Goal: Task Accomplishment & Management: Use online tool/utility

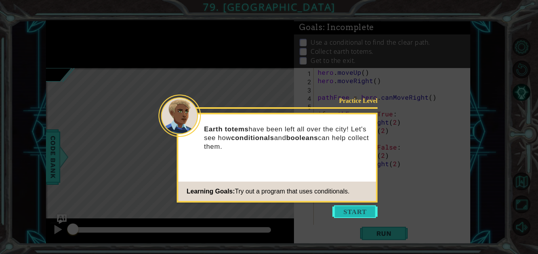
click at [350, 211] on button "Start" at bounding box center [354, 212] width 45 height 13
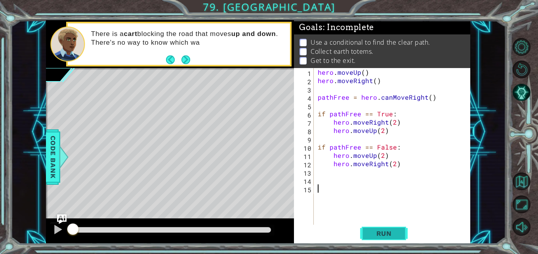
click at [381, 239] on button "Run" at bounding box center [384, 233] width 48 height 17
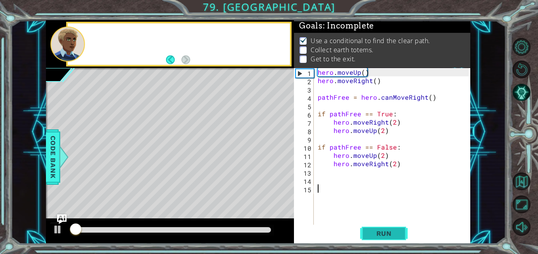
scroll to position [6, 0]
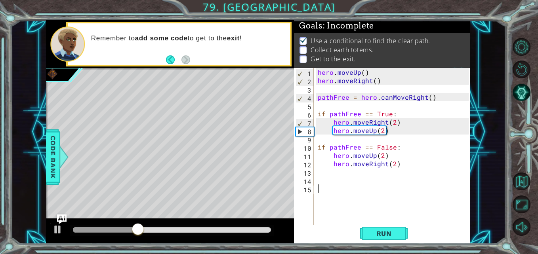
click at [315, 171] on div "1 2 3 4 5 6 7 8 9 10 11 12 13 14 15 hero . moveUp ( ) hero . moveRight ( ) path…" at bounding box center [381, 147] width 174 height 158
click at [322, 176] on div "hero . moveUp ( ) hero . moveRight ( ) pathFree = hero . canMoveRight ( ) if pa…" at bounding box center [394, 155] width 156 height 175
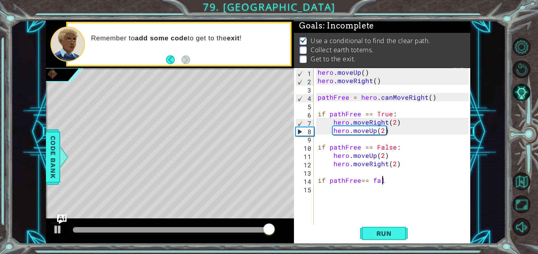
scroll to position [0, 4]
type textarea "if pathFree== false"
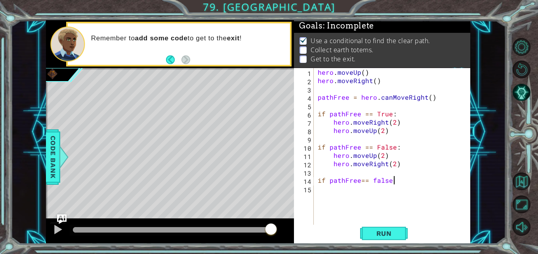
click at [336, 195] on div "hero . moveUp ( ) hero . moveRight ( ) pathFree = hero . canMoveRight ( ) if pa…" at bounding box center [394, 155] width 156 height 175
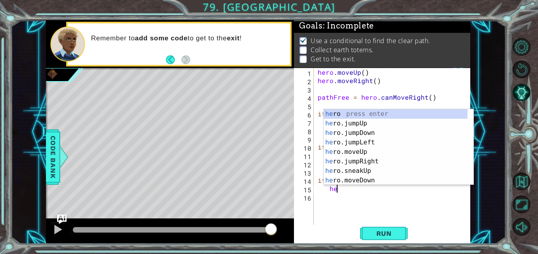
scroll to position [0, 1]
type textarea "hero"
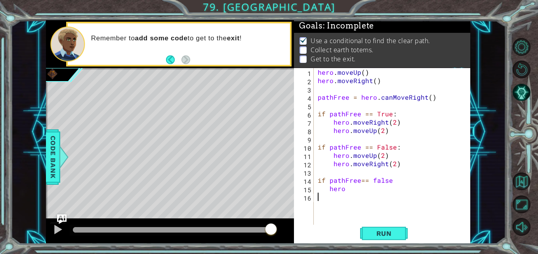
click at [357, 195] on div "hero . moveUp ( ) hero . moveRight ( ) pathFree = hero . canMoveRight ( ) if pa…" at bounding box center [394, 155] width 156 height 175
click at [348, 185] on div "hero . moveUp ( ) hero . moveRight ( ) pathFree = hero . canMoveRight ( ) if pa…" at bounding box center [394, 155] width 156 height 175
click at [392, 235] on span "Run" at bounding box center [383, 234] width 31 height 8
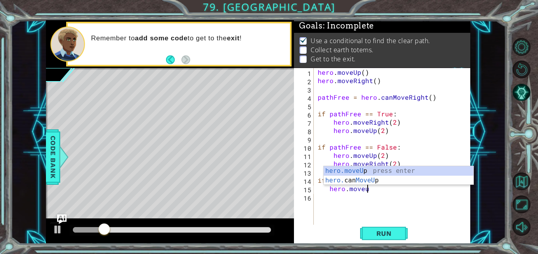
scroll to position [0, 3]
type textarea "hero.moveup"
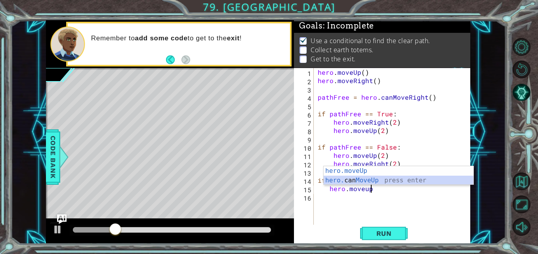
click at [368, 182] on div "hero.moveUp press enter hero. can MoveUp press enter" at bounding box center [399, 185] width 150 height 38
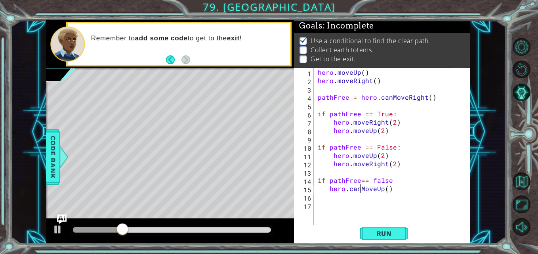
click at [359, 191] on div "hero . moveUp ( ) hero . moveRight ( ) pathFree = hero . canMoveRight ( ) if pa…" at bounding box center [394, 155] width 156 height 175
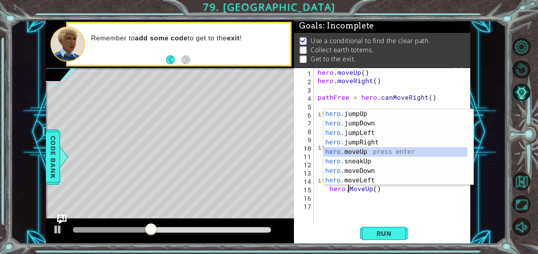
click at [359, 151] on div "hero. jumpUp press enter hero. jumpDown press enter hero. jumpLeft press enter …" at bounding box center [396, 156] width 144 height 95
type textarea "hero.moveUp(1)"
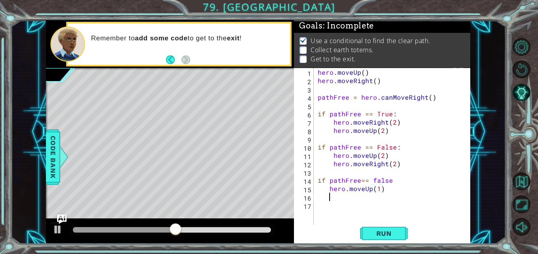
click at [335, 200] on div "hero . moveUp ( ) hero . moveRight ( ) pathFree = hero . canMoveRight ( ) if pa…" at bounding box center [394, 155] width 156 height 175
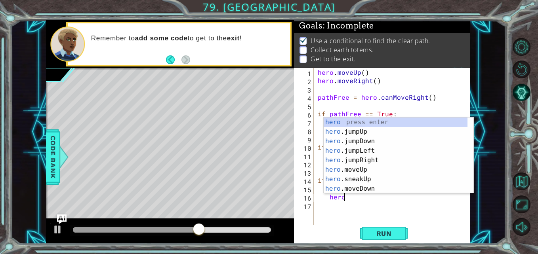
scroll to position [0, 2]
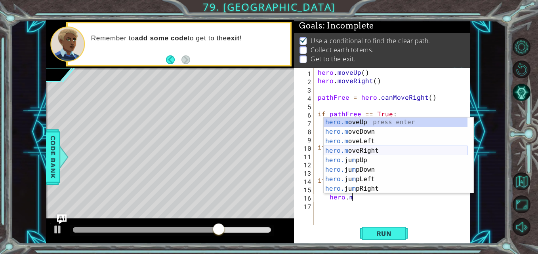
click at [370, 149] on div "hero.m oveUp press enter hero.m oveDown press enter hero.m oveLeft press enter …" at bounding box center [396, 165] width 144 height 95
type textarea "hero.moveRight(1)"
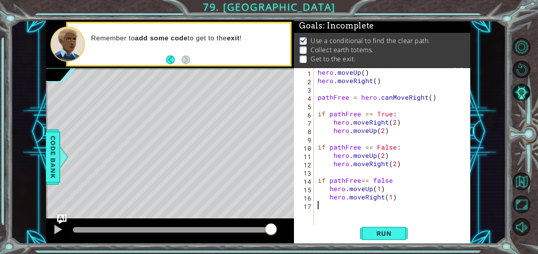
click at [332, 204] on div "hero . moveUp ( ) hero . moveRight ( ) pathFree = hero . canMoveRight ( ) if pa…" at bounding box center [394, 155] width 156 height 175
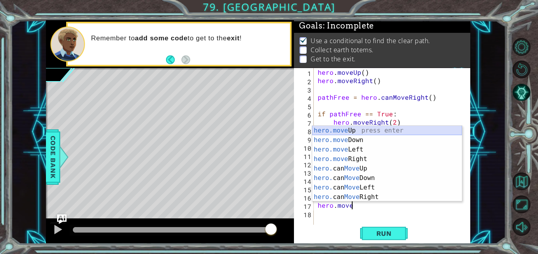
click at [359, 129] on div "hero.move Up press enter hero.move Down press enter hero.move Left press enter …" at bounding box center [387, 173] width 150 height 95
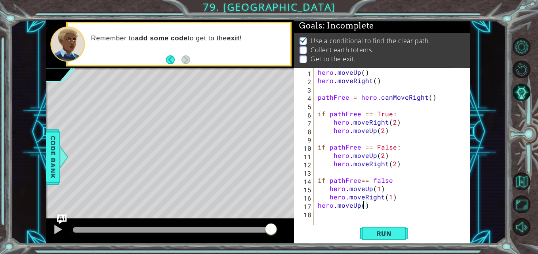
scroll to position [0, 3]
click at [292, 210] on div "Level Map" at bounding box center [229, 184] width 366 height 233
click at [317, 206] on div "hero . moveUp ( ) hero . moveRight ( ) pathFree = hero . canMoveRight ( ) if pa…" at bounding box center [394, 155] width 156 height 175
type textarea "hero.moveUp(2)"
click at [339, 217] on div "hero . moveUp ( ) hero . moveRight ( ) pathFree = hero . canMoveRight ( ) if pa…" at bounding box center [394, 155] width 156 height 175
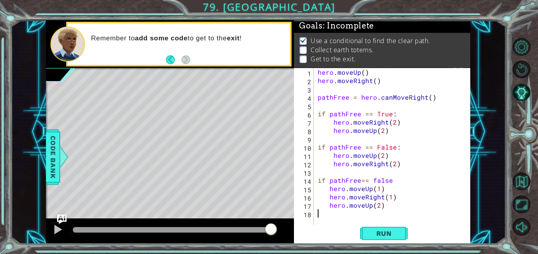
scroll to position [0, 0]
click at [337, 214] on div "hero . moveUp ( ) hero . moveRight ( ) pathFree = hero . canMoveRight ( ) if pa…" at bounding box center [394, 155] width 156 height 175
click at [341, 214] on div "hero . moveUp ( ) hero . moveRight ( ) pathFree = hero . canMoveRight ( ) if pa…" at bounding box center [394, 155] width 156 height 175
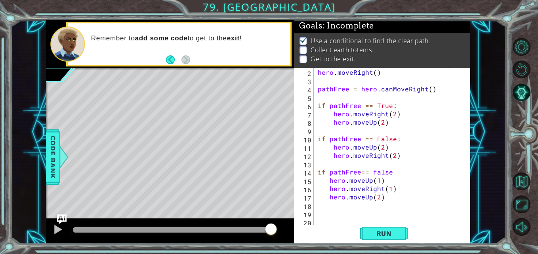
scroll to position [17, 0]
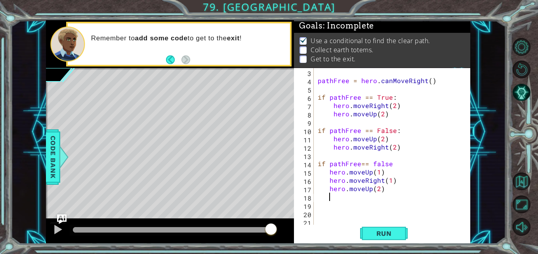
click at [331, 196] on div "pathFree = hero . canMoveRight ( ) if pathFree == True : hero . moveRight ( 2 )…" at bounding box center [391, 155] width 150 height 175
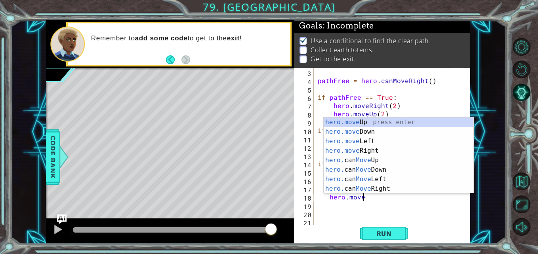
scroll to position [0, 3]
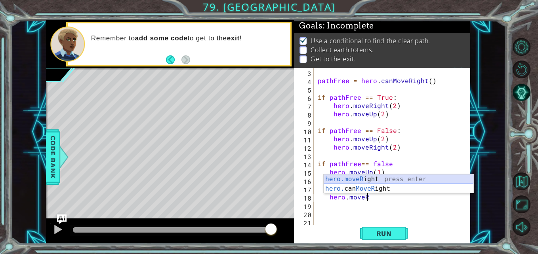
click at [352, 177] on div "hero.moveR ight press enter hero. can MoveR ight press enter" at bounding box center [399, 194] width 150 height 38
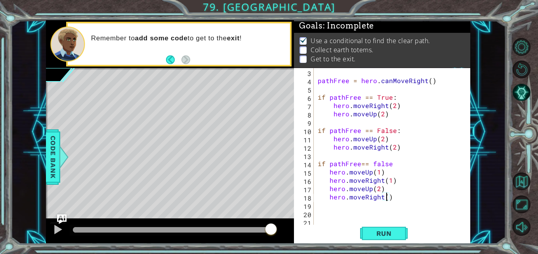
scroll to position [0, 4]
click at [393, 237] on span "Run" at bounding box center [383, 234] width 31 height 8
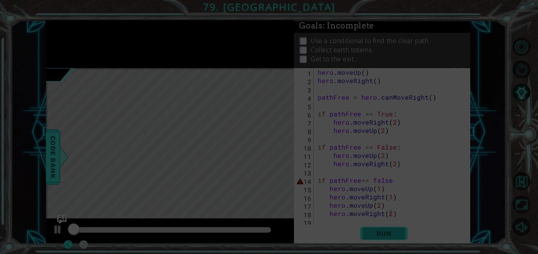
scroll to position [0, 0]
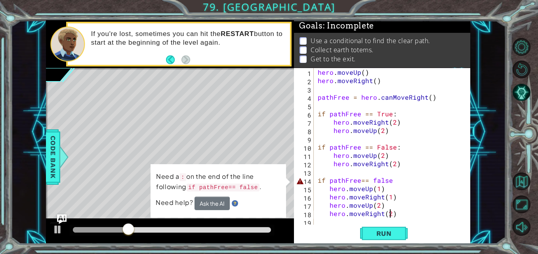
click at [375, 181] on div "hero . moveUp ( ) hero . moveRight ( ) pathFree = hero . canMoveRight ( ) if pa…" at bounding box center [391, 155] width 150 height 175
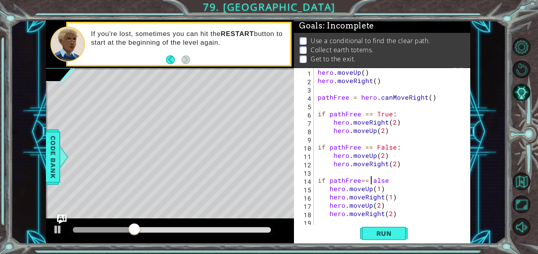
scroll to position [0, 4]
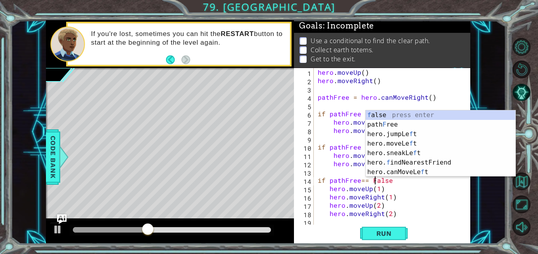
click at [407, 187] on div "hero . moveUp ( ) hero . moveRight ( ) pathFree = hero . canMoveRight ( ) if pa…" at bounding box center [391, 155] width 150 height 175
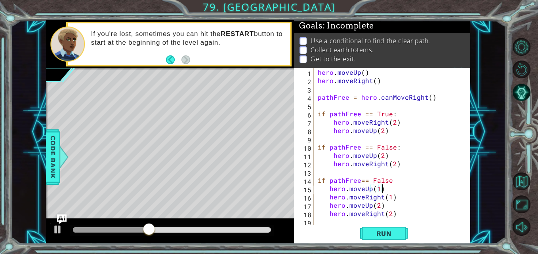
scroll to position [0, 4]
click at [387, 233] on span "Run" at bounding box center [383, 234] width 31 height 8
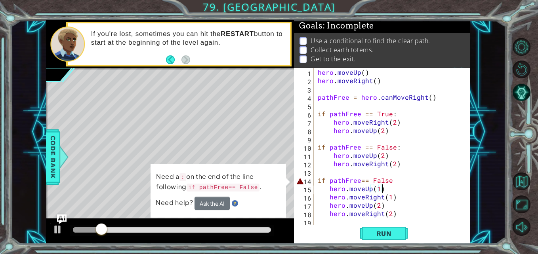
click at [393, 180] on div "hero . moveUp ( ) hero . moveRight ( ) pathFree = hero . canMoveRight ( ) if pa…" at bounding box center [391, 155] width 150 height 175
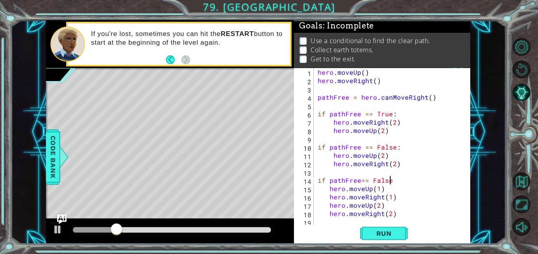
scroll to position [0, 4]
click at [388, 232] on span "Run" at bounding box center [383, 234] width 31 height 8
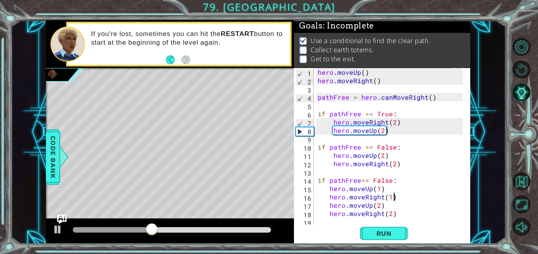
click at [424, 196] on div "hero . moveUp ( ) hero . moveRight ( ) pathFree = hero . canMoveRight ( ) if pa…" at bounding box center [391, 155] width 150 height 175
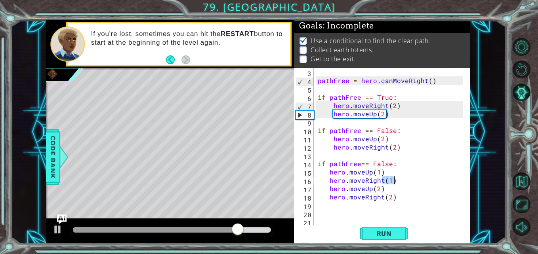
scroll to position [17, 0]
click at [398, 197] on div "pathFree = hero . canMoveRight ( ) if pathFree == True : hero . moveRight ( 2 )…" at bounding box center [391, 155] width 150 height 175
type textarea "hero.moveRight(2)"
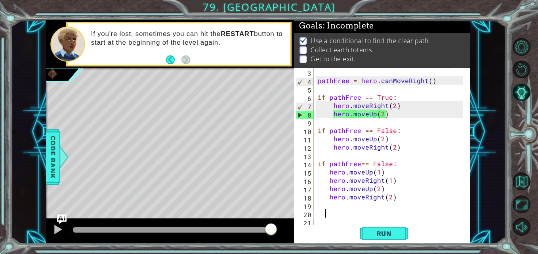
click at [326, 211] on div "pathFree = hero . canMoveRight ( ) if pathFree == True : hero . moveRight ( 2 )…" at bounding box center [391, 155] width 150 height 175
click at [319, 212] on div "pathFree = hero . canMoveRight ( ) if pathFree == True : hero . moveRight ( 2 )…" at bounding box center [391, 155] width 150 height 175
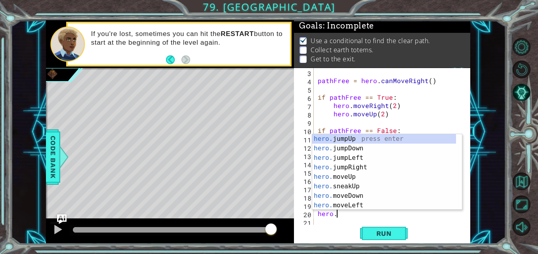
scroll to position [0, 2]
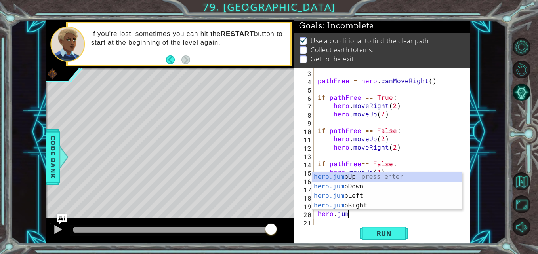
type textarea "hero.jump"
click at [365, 200] on div "hero.jump Up press enter hero.jump Down press enter hero.jump Left press enter …" at bounding box center [387, 200] width 150 height 57
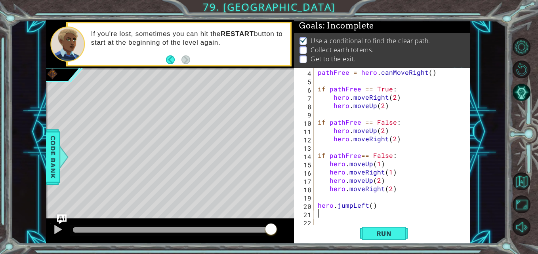
scroll to position [25, 0]
click at [366, 207] on div "pathFree = hero . canMoveRight ( ) if pathFree == True : hero . moveRight ( 2 )…" at bounding box center [391, 155] width 150 height 175
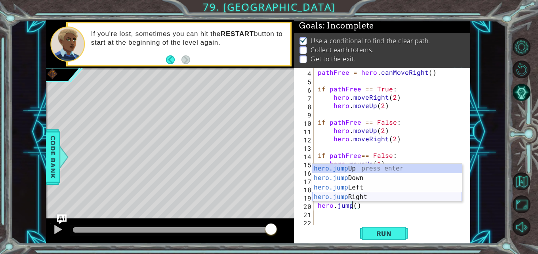
click at [359, 200] on div "hero.jump Up press enter hero.jump Down press enter hero.jump Left press enter …" at bounding box center [387, 192] width 150 height 57
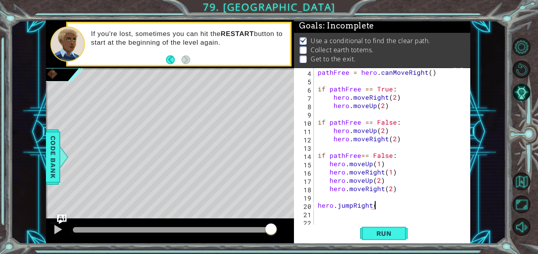
scroll to position [0, 4]
click at [375, 208] on div "pathFree = hero . canMoveRight ( ) if pathFree == True : hero . moveRight ( 2 )…" at bounding box center [391, 155] width 150 height 175
type textarea "hero.jumpRight(2)"
click at [304, 219] on div "22" at bounding box center [305, 223] width 18 height 8
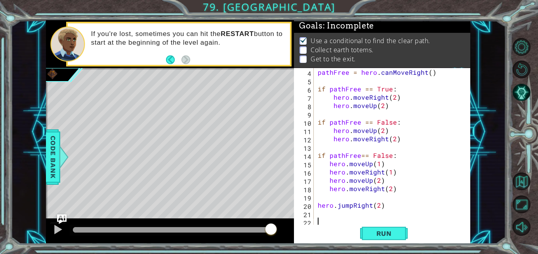
click at [324, 213] on div "pathFree = hero . canMoveRight ( ) if pathFree == True : hero . moveRight ( 2 )…" at bounding box center [391, 155] width 150 height 175
click at [312, 210] on div "20" at bounding box center [305, 206] width 18 height 8
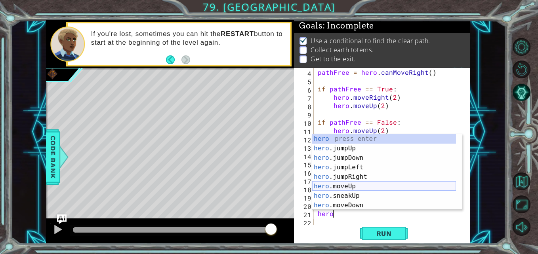
scroll to position [0, 2]
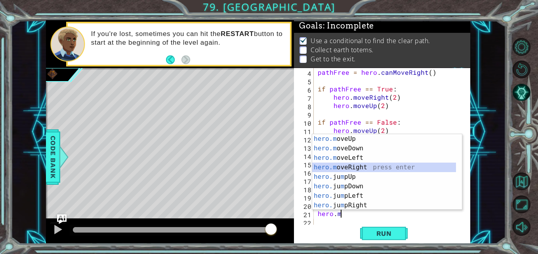
click at [345, 166] on div "hero.m oveUp press enter hero.m oveDown press enter hero.m oveLeft press enter …" at bounding box center [384, 181] width 144 height 95
type textarea "hero.moveRight(1)"
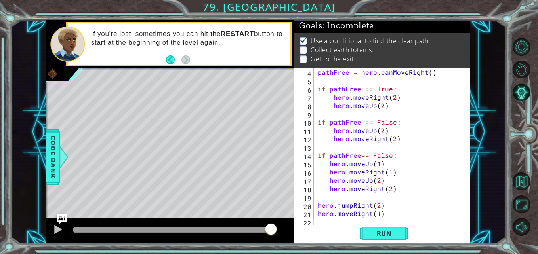
click at [321, 219] on div "pathFree = hero . canMoveRight ( ) if pathFree == True : hero . moveRight ( 2 )…" at bounding box center [391, 155] width 150 height 175
click at [318, 220] on div "pathFree = hero . canMoveRight ( ) if pathFree == True : hero . moveRight ( 2 )…" at bounding box center [391, 155] width 150 height 175
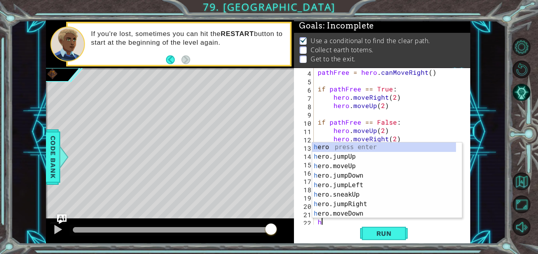
scroll to position [33, 0]
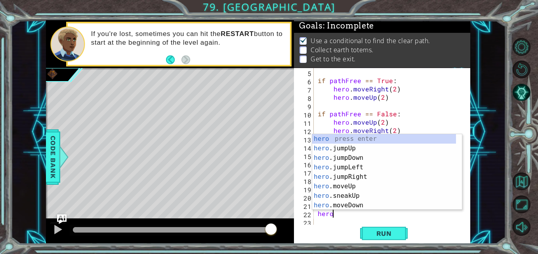
type textarea "hero."
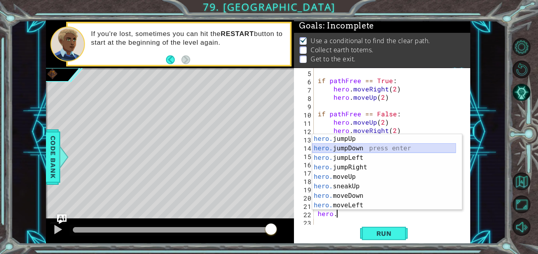
drag, startPoint x: 351, startPoint y: 147, endPoint x: 332, endPoint y: 149, distance: 19.2
click at [332, 149] on div "hero. jumpUp press enter hero. jumpDown press enter hero. jumpLeft press enter …" at bounding box center [384, 181] width 144 height 95
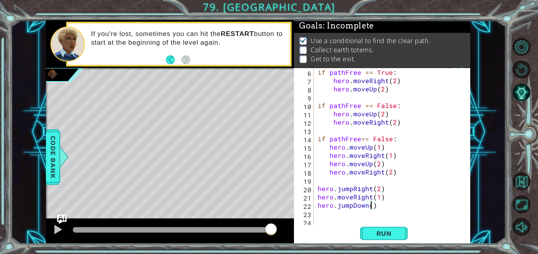
click at [370, 208] on div "if pathFree == True : hero . moveRight ( 2 ) hero . moveUp ( 2 ) if pathFree ==…" at bounding box center [391, 155] width 150 height 175
type textarea "hero.jumpDown(2)"
click at [328, 215] on div "if pathFree == True : hero . moveRight ( 2 ) hero . moveUp ( 2 ) if pathFree ==…" at bounding box center [391, 155] width 150 height 175
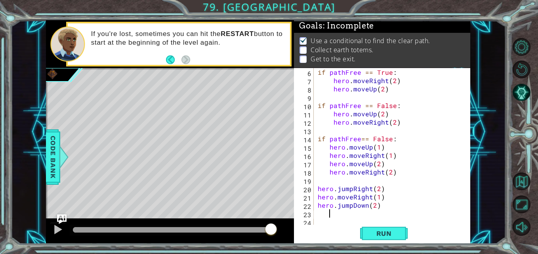
click at [321, 214] on div "if pathFree == True : hero . moveRight ( 2 ) hero . moveUp ( 2 ) if pathFree ==…" at bounding box center [391, 155] width 150 height 175
click at [313, 214] on div "23" at bounding box center [305, 215] width 18 height 8
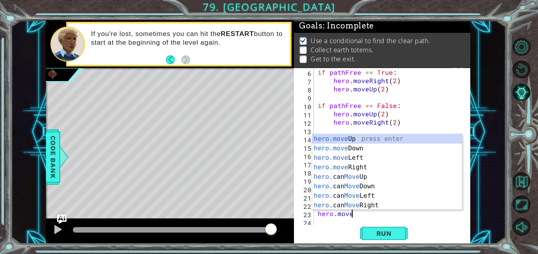
scroll to position [0, 2]
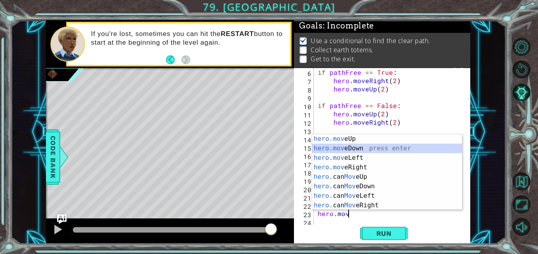
click at [344, 147] on div "hero.mov eUp press enter hero.mov eDown press enter hero.mov eLeft press enter …" at bounding box center [387, 181] width 150 height 95
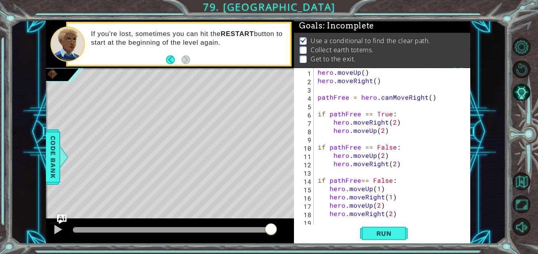
scroll to position [42, 0]
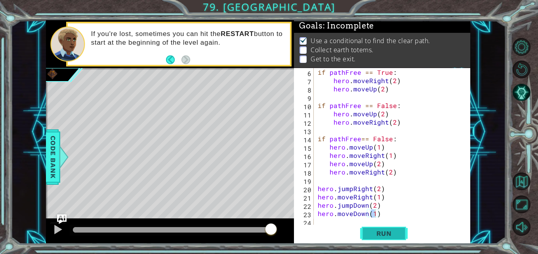
click at [394, 231] on span "Run" at bounding box center [383, 234] width 31 height 8
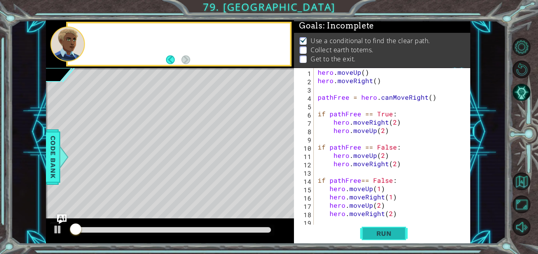
scroll to position [0, 0]
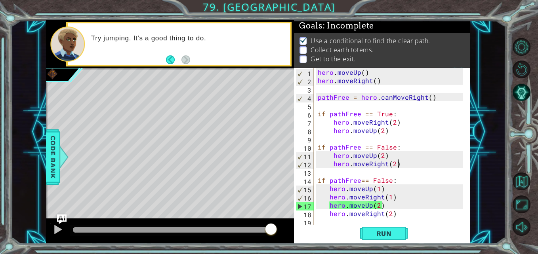
click at [399, 163] on div "hero . moveUp ( ) hero . moveRight ( ) pathFree = hero . canMoveRight ( ) if pa…" at bounding box center [391, 155] width 150 height 175
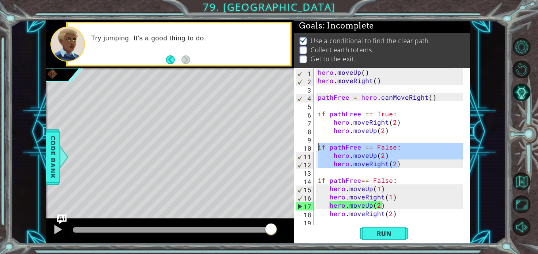
drag, startPoint x: 399, startPoint y: 163, endPoint x: 318, endPoint y: 147, distance: 82.4
click at [318, 147] on div "hero . moveUp ( ) hero . moveRight ( ) pathFree = hero . canMoveRight ( ) if pa…" at bounding box center [391, 155] width 150 height 175
type textarea "if pathFree == False: hero.moveUp(2)"
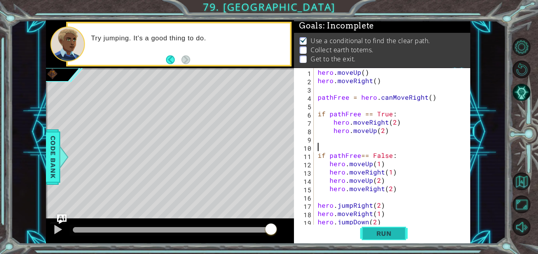
click at [381, 232] on span "Run" at bounding box center [383, 234] width 31 height 8
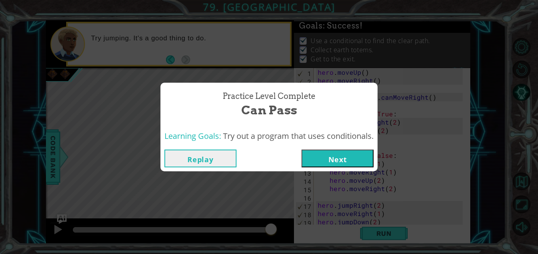
click at [337, 156] on button "Next" at bounding box center [338, 159] width 72 height 18
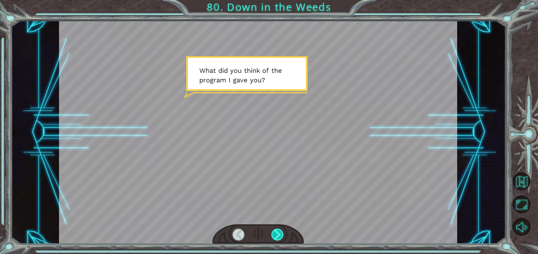
click at [277, 229] on div at bounding box center [277, 235] width 12 height 12
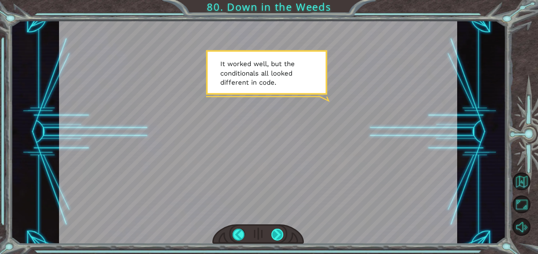
click at [277, 233] on div at bounding box center [277, 235] width 12 height 12
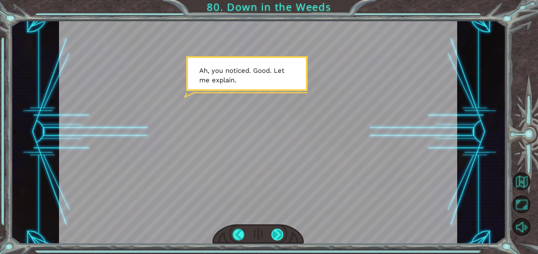
click at [277, 233] on div at bounding box center [277, 235] width 12 height 12
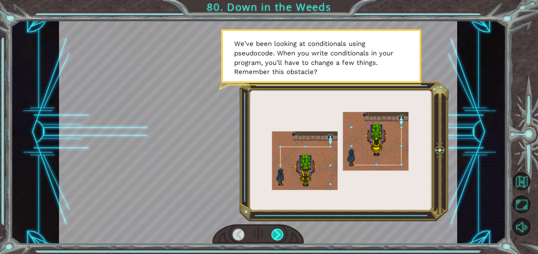
click at [281, 234] on div at bounding box center [277, 235] width 12 height 12
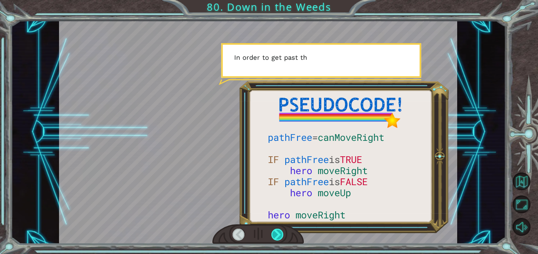
click at [275, 235] on div at bounding box center [277, 235] width 12 height 12
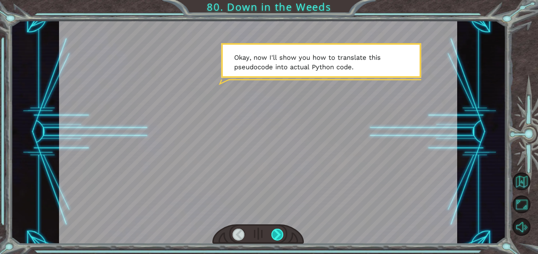
click at [277, 233] on div at bounding box center [277, 235] width 12 height 12
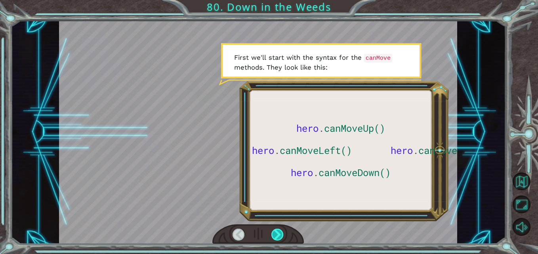
click at [277, 233] on div at bounding box center [277, 235] width 12 height 12
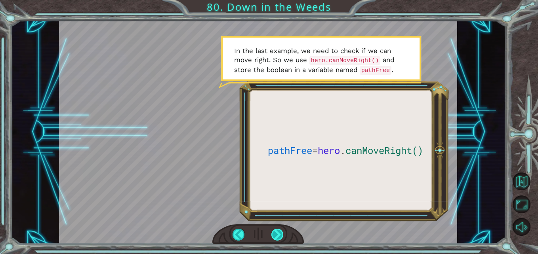
click at [277, 233] on div at bounding box center [277, 235] width 12 height 12
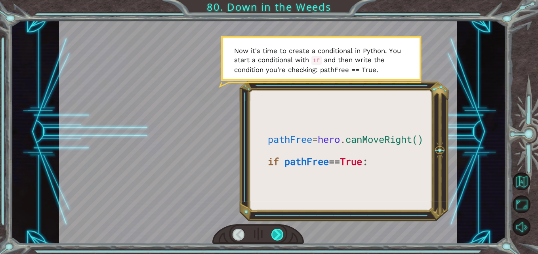
click at [277, 233] on div at bounding box center [277, 235] width 12 height 12
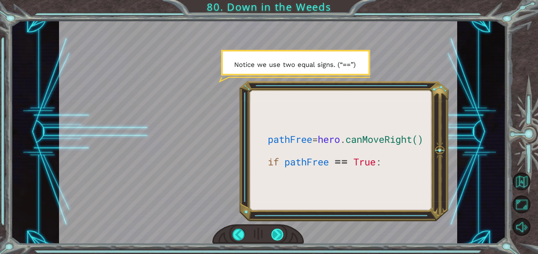
click at [277, 233] on div at bounding box center [277, 235] width 12 height 12
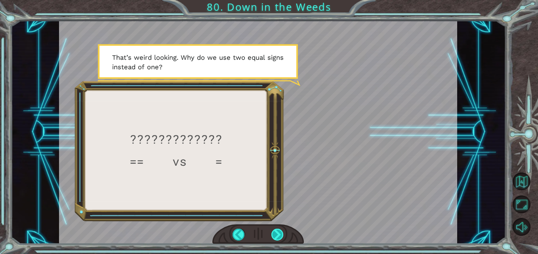
click at [278, 233] on div at bounding box center [277, 235] width 12 height 12
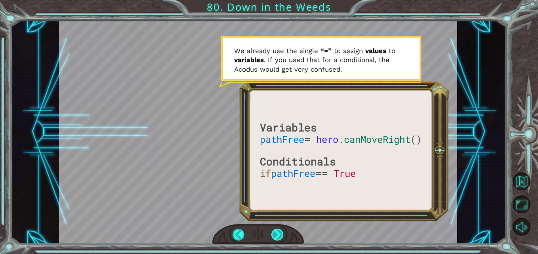
click at [278, 233] on div at bounding box center [277, 235] width 12 height 12
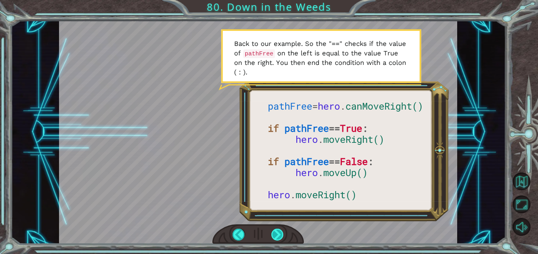
click at [278, 233] on div at bounding box center [277, 235] width 12 height 12
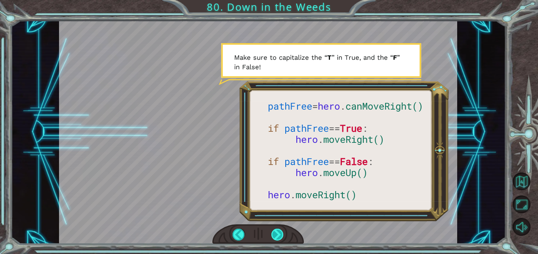
click at [278, 233] on div at bounding box center [277, 235] width 12 height 12
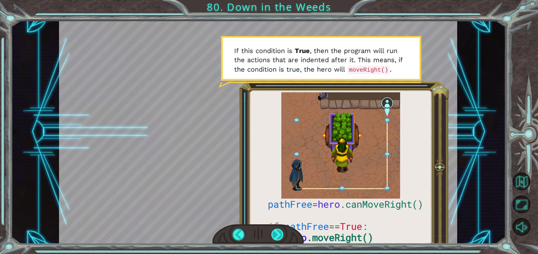
click at [278, 233] on div at bounding box center [277, 235] width 12 height 12
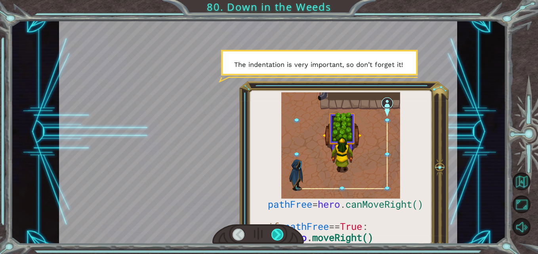
click at [278, 233] on div at bounding box center [277, 235] width 12 height 12
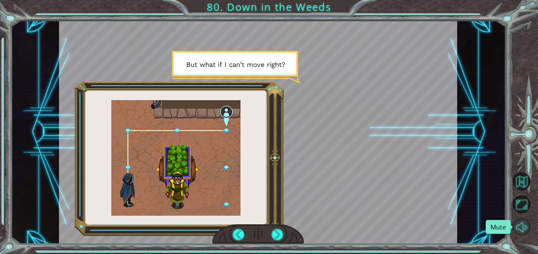
click at [523, 226] on button "Mute" at bounding box center [522, 227] width 18 height 18
click at [523, 226] on button "Unmute" at bounding box center [522, 227] width 18 height 18
click at [279, 234] on div at bounding box center [277, 235] width 12 height 12
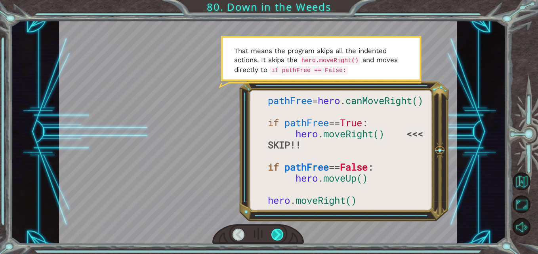
click at [279, 234] on div at bounding box center [277, 235] width 12 height 12
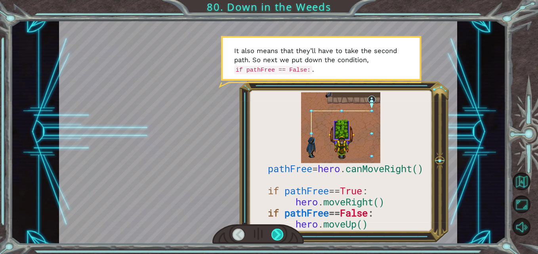
click at [279, 234] on div at bounding box center [277, 235] width 12 height 12
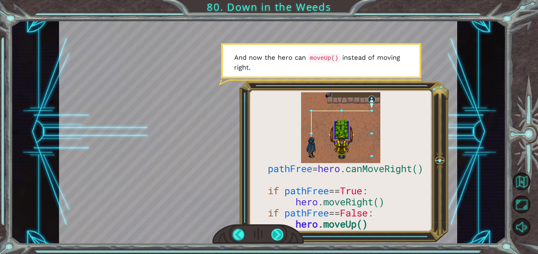
click at [279, 234] on div at bounding box center [277, 235] width 12 height 12
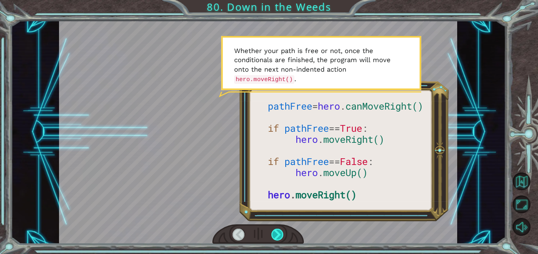
click at [279, 234] on div at bounding box center [277, 235] width 12 height 12
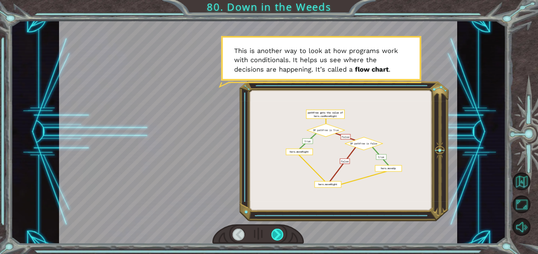
click at [279, 234] on div at bounding box center [277, 235] width 12 height 12
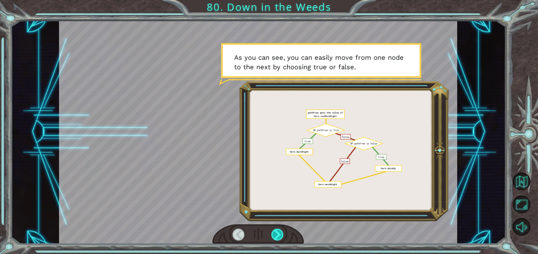
click at [279, 234] on div at bounding box center [277, 235] width 12 height 12
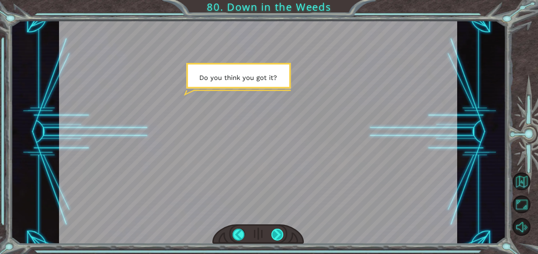
click at [279, 234] on div at bounding box center [277, 235] width 12 height 12
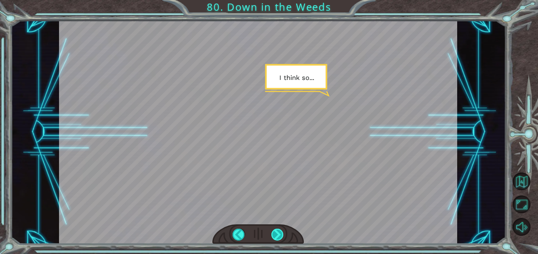
click at [279, 234] on div at bounding box center [277, 235] width 12 height 12
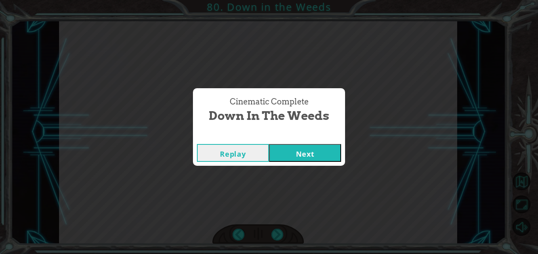
click at [303, 152] on button "Next" at bounding box center [305, 153] width 72 height 18
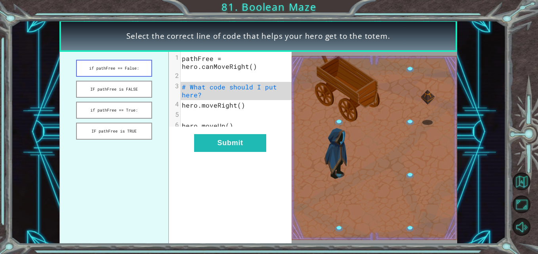
click at [104, 71] on button "if pathFree == False:" at bounding box center [114, 68] width 76 height 17
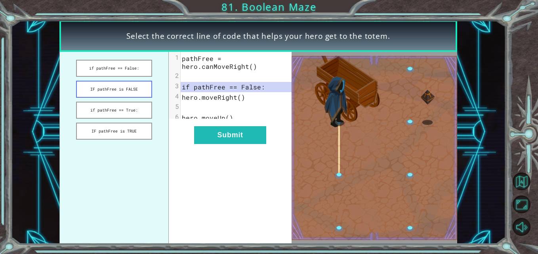
click at [102, 91] on button "IF pathFree is FALSE" at bounding box center [114, 89] width 76 height 17
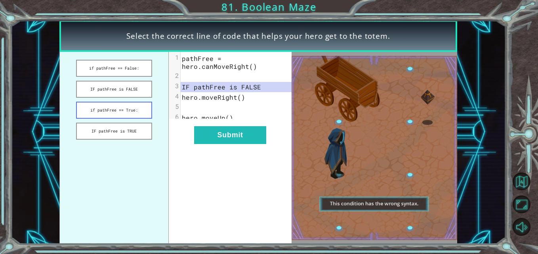
click at [105, 115] on button "if pathFree == True:" at bounding box center [114, 110] width 76 height 17
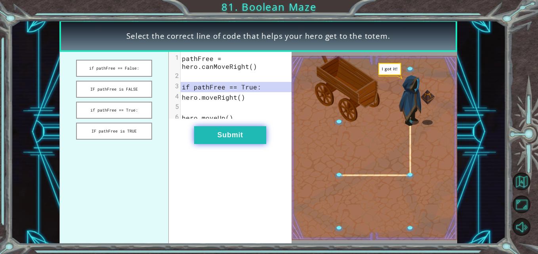
click at [213, 136] on button "Submit" at bounding box center [230, 135] width 72 height 18
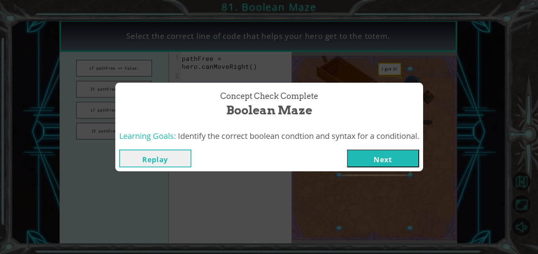
click at [375, 158] on button "Next" at bounding box center [383, 159] width 72 height 18
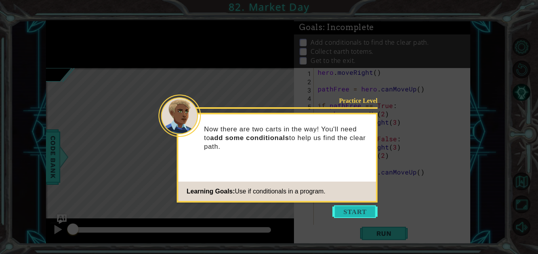
click at [355, 210] on button "Start" at bounding box center [354, 212] width 45 height 13
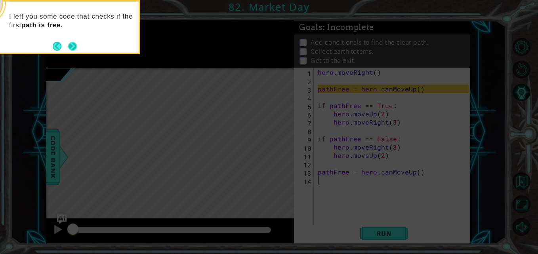
click at [76, 48] on button "Next" at bounding box center [73, 47] width 10 height 10
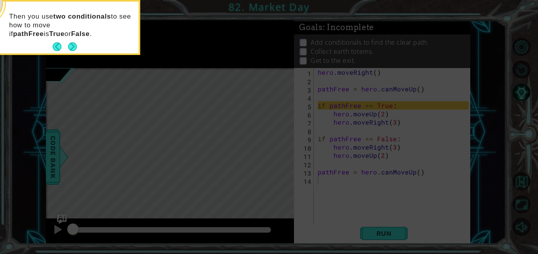
click at [76, 48] on button "Next" at bounding box center [72, 46] width 11 height 11
click at [76, 48] on button "Next" at bounding box center [73, 47] width 14 height 14
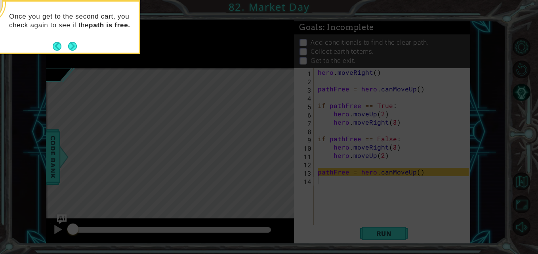
click at [76, 48] on button "Next" at bounding box center [72, 46] width 10 height 10
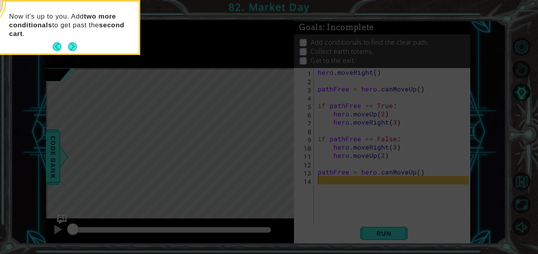
click at [76, 48] on button "Next" at bounding box center [72, 46] width 9 height 9
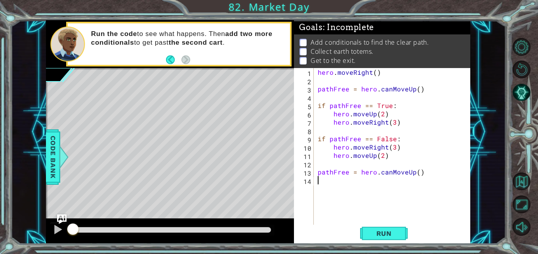
click at [389, 223] on div "hero . moveRight ( ) pathFree = hero . canMoveUp ( ) if pathFree == True : hero…" at bounding box center [394, 155] width 156 height 175
click at [387, 230] on span "Run" at bounding box center [383, 234] width 31 height 8
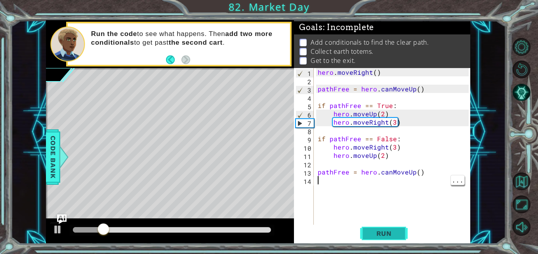
click at [389, 240] on button "Run" at bounding box center [384, 233] width 48 height 17
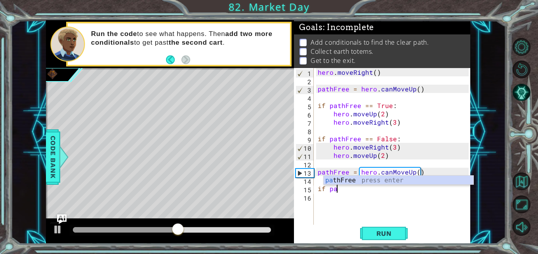
scroll to position [0, 1]
click at [339, 181] on div "path Free press enter" at bounding box center [399, 190] width 150 height 29
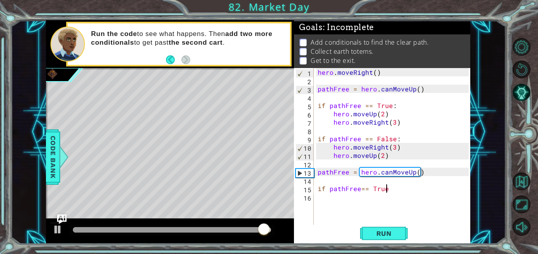
scroll to position [0, 4]
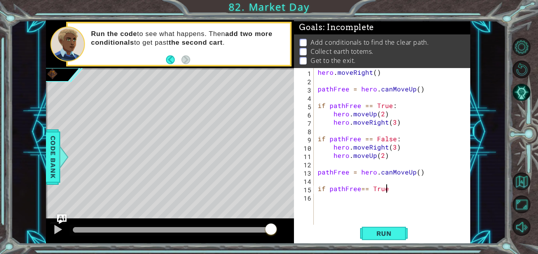
type textarea "if pathFree== True:"
click at [331, 202] on div "hero . moveRight ( ) pathFree = hero . canMoveUp ( ) if pathFree == True : hero…" at bounding box center [394, 155] width 156 height 175
type textarea "if pathFree== True:"
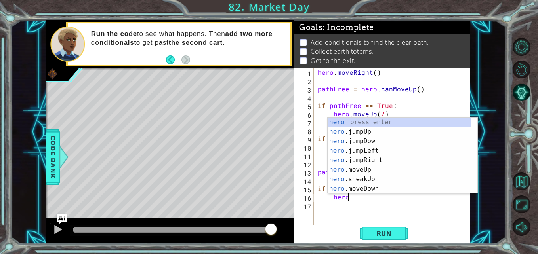
scroll to position [0, 2]
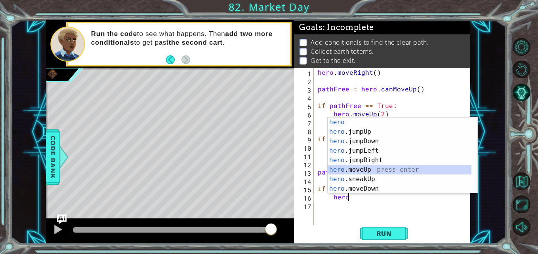
click at [359, 169] on div "hero press enter hero .jumpUp press enter hero .jumpDown press enter hero .jump…" at bounding box center [400, 165] width 144 height 95
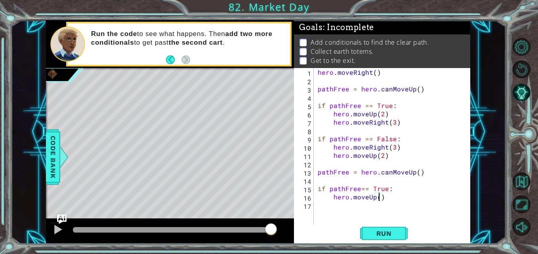
type textarea "hero.moveUp(2)"
click at [336, 207] on div "hero . moveRight ( ) pathFree = hero . canMoveUp ( ) if pathFree == True : hero…" at bounding box center [394, 155] width 156 height 175
click at [338, 205] on div "hero . moveRight ( ) pathFree = hero . canMoveUp ( ) if pathFree == True : hero…" at bounding box center [394, 155] width 156 height 175
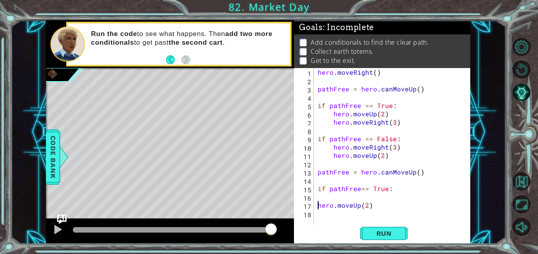
type textarea "hero.moveUp(2)"
click at [337, 205] on div "hero . moveRight ( ) pathFree = hero . canMoveUp ( ) if pathFree == True : hero…" at bounding box center [394, 155] width 156 height 175
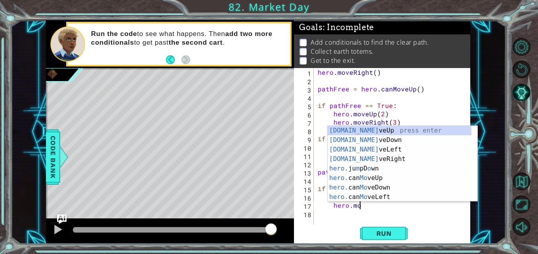
scroll to position [0, 2]
click at [369, 155] on div "[DOMAIN_NAME] veUp press enter [DOMAIN_NAME] veDown press enter [DOMAIN_NAME] v…" at bounding box center [400, 173] width 144 height 95
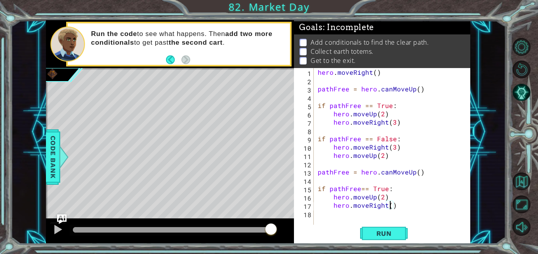
type textarea "hero.moveRight(3)"
click at [327, 210] on div "hero . moveRight ( ) pathFree = hero . canMoveUp ( ) if pathFree == True : hero…" at bounding box center [394, 155] width 156 height 175
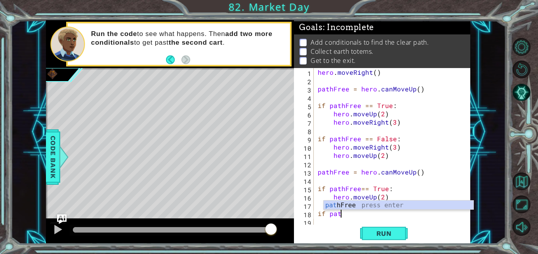
scroll to position [0, 1]
click at [325, 214] on div "hero . moveRight ( ) pathFree = hero . canMoveUp ( ) if pathFree == True : hero…" at bounding box center [394, 155] width 156 height 175
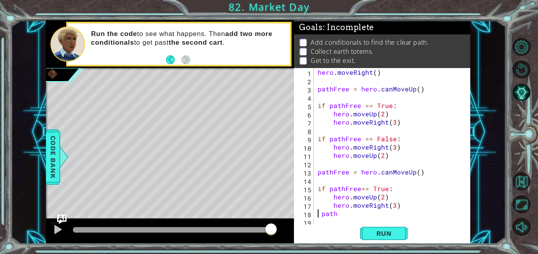
scroll to position [0, 1]
click at [344, 214] on div "hero . moveRight ( ) pathFree = hero . canMoveUp ( ) if pathFree == True : hero…" at bounding box center [394, 155] width 156 height 175
click at [358, 215] on div "hero . moveRight ( ) pathFree = hero . canMoveUp ( ) if pathFree == True : hero…" at bounding box center [394, 155] width 156 height 175
click at [360, 214] on div "hero . moveRight ( ) pathFree = hero . canMoveUp ( ) if pathFree == True : hero…" at bounding box center [394, 155] width 156 height 175
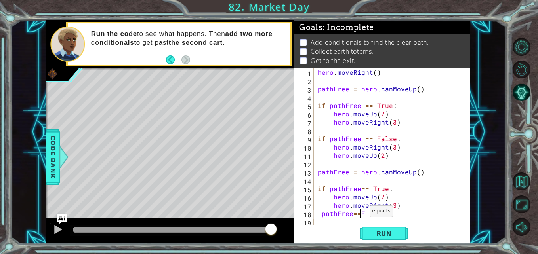
type textarea "pathFree==F"
drag, startPoint x: 362, startPoint y: 214, endPoint x: 353, endPoint y: 219, distance: 10.5
click at [353, 219] on div "hero . moveRight ( ) pathFree = hero . canMoveUp ( ) if pathFree == True : hero…" at bounding box center [394, 155] width 156 height 175
click at [360, 214] on div "hero . moveRight ( ) pathFree = hero . canMoveUp ( ) if pathFree == True : hero…" at bounding box center [394, 155] width 156 height 175
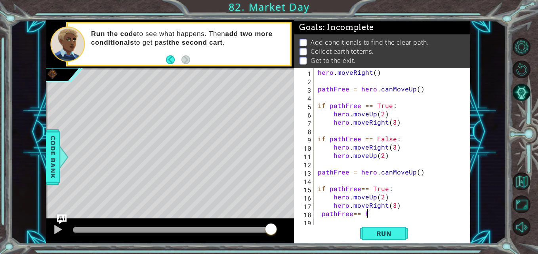
click at [366, 215] on div "hero . moveRight ( ) pathFree = hero . canMoveUp ( ) if pathFree == True : hero…" at bounding box center [394, 155] width 156 height 175
type textarea "pathFree== False:"
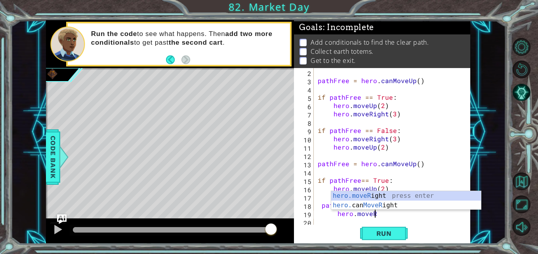
scroll to position [0, 3]
click at [380, 195] on div "hero.moveR ight press enter hero. can MoveR ight press enter" at bounding box center [406, 210] width 150 height 38
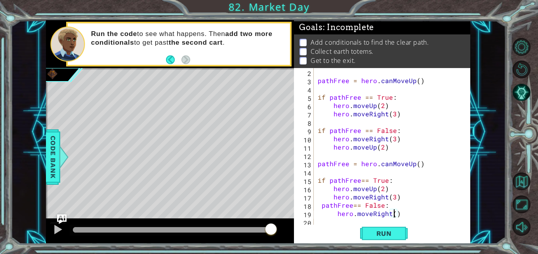
type textarea "hero.moveRight(2)"
click at [340, 220] on div "pathFree = hero . canMoveUp ( ) if pathFree == True : hero . moveUp ( 2 ) hero …" at bounding box center [391, 155] width 150 height 175
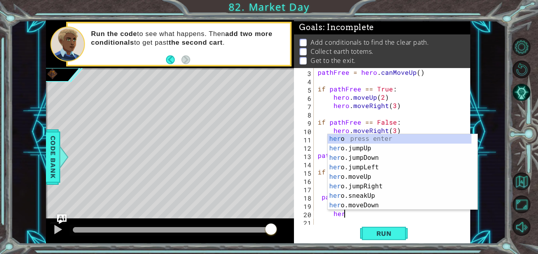
type textarea "hero"
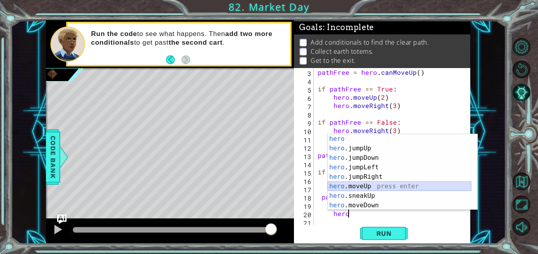
drag, startPoint x: 380, startPoint y: 191, endPoint x: 359, endPoint y: 185, distance: 22.2
click at [359, 185] on div "hero press enter hero .jumpUp press enter hero .jumpDown press enter hero .jump…" at bounding box center [400, 181] width 144 height 95
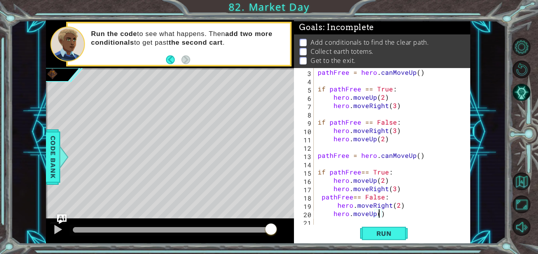
type textarea "hero.moveUp(2)"
click at [335, 219] on div "pathFree = hero . canMoveUp ( ) if pathFree == True : hero . moveUp ( 2 ) hero …" at bounding box center [391, 155] width 150 height 175
click at [327, 213] on div "pathFree = hero . canMoveUp ( ) if pathFree == True : hero . moveUp ( 2 ) hero …" at bounding box center [391, 155] width 150 height 175
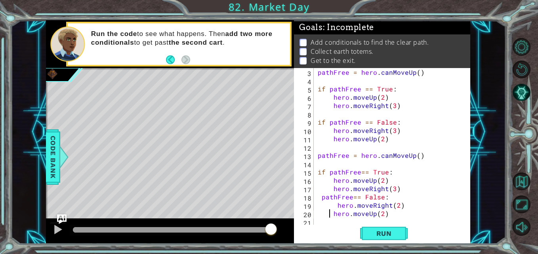
click at [331, 212] on div "pathFree = hero . canMoveUp ( ) if pathFree == True : hero . moveUp ( 2 ) hero …" at bounding box center [391, 155] width 150 height 175
type textarea "hero.moveUp(2)"
click at [347, 220] on div "pathFree = hero . canMoveUp ( ) if pathFree == True : hero . moveUp ( 2 ) hero …" at bounding box center [391, 155] width 150 height 175
click at [336, 217] on div "pathFree = hero . canMoveUp ( ) if pathFree == True : hero . moveUp ( 2 ) hero …" at bounding box center [391, 155] width 150 height 175
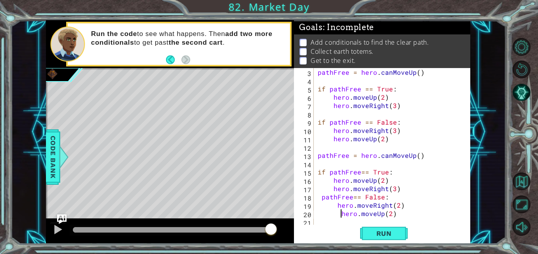
click at [340, 216] on div "pathFree = hero . canMoveUp ( ) if pathFree == True : hero . moveUp ( 2 ) hero …" at bounding box center [391, 155] width 150 height 175
click at [336, 205] on div "pathFree = hero . canMoveUp ( ) if pathFree == True : hero . moveUp ( 2 ) hero …" at bounding box center [391, 155] width 150 height 175
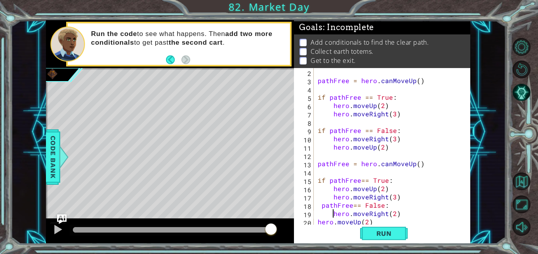
scroll to position [0, 4]
click at [318, 222] on div "pathFree = hero . canMoveUp ( ) if pathFree == True : hero . moveUp ( 2 ) hero …" at bounding box center [391, 155] width 150 height 175
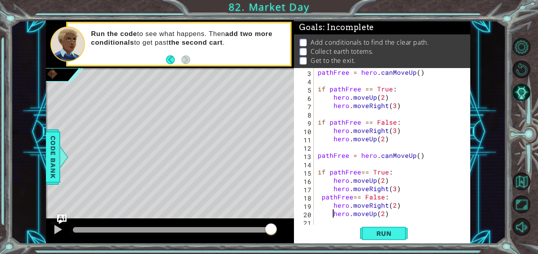
scroll to position [17, 0]
type textarea "hero.moveUp(2)"
click at [332, 225] on div "Run" at bounding box center [384, 233] width 176 height 17
click at [385, 213] on div "pathFree = hero . canMoveUp ( ) if pathFree == True : hero . moveUp ( 2 ) hero …" at bounding box center [391, 155] width 150 height 175
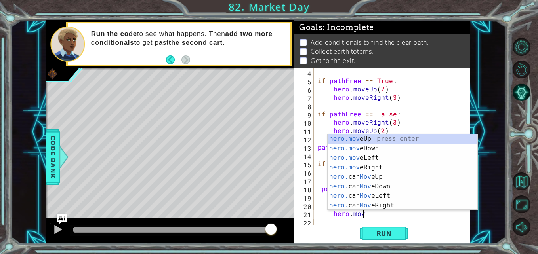
scroll to position [0, 3]
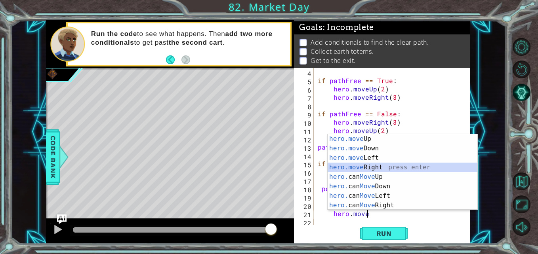
click at [371, 170] on div "hero.move Up press enter hero.move Down press enter hero.move Left press enter …" at bounding box center [403, 181] width 150 height 95
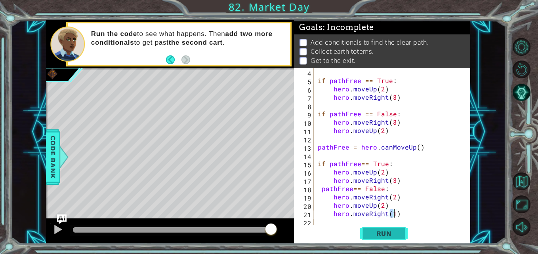
click at [372, 231] on span "Run" at bounding box center [383, 234] width 31 height 8
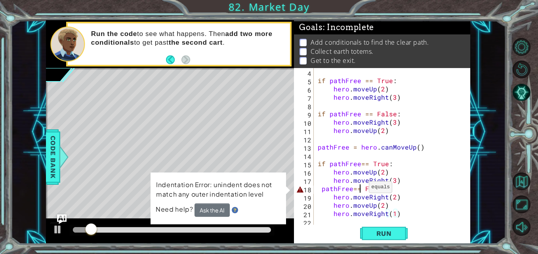
click at [359, 189] on div "if pathFree == True : hero . moveUp ( 2 ) hero . moveRight ( 3 ) if pathFree ==…" at bounding box center [391, 155] width 150 height 175
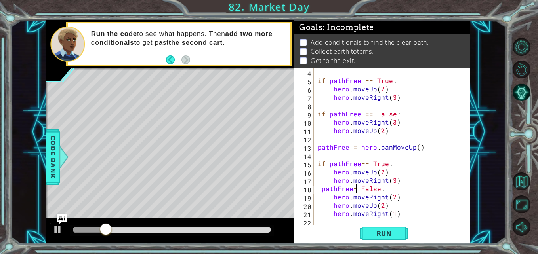
click at [352, 189] on div "if pathFree == True : hero . moveUp ( 2 ) hero . moveRight ( 3 ) if pathFree ==…" at bounding box center [391, 155] width 150 height 175
click at [381, 235] on span "Run" at bounding box center [383, 234] width 31 height 8
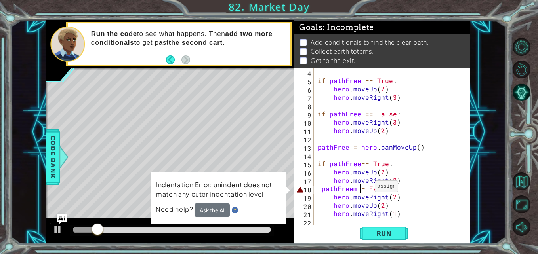
type textarea "pathFreem == False:"
